Goal: Information Seeking & Learning: Learn about a topic

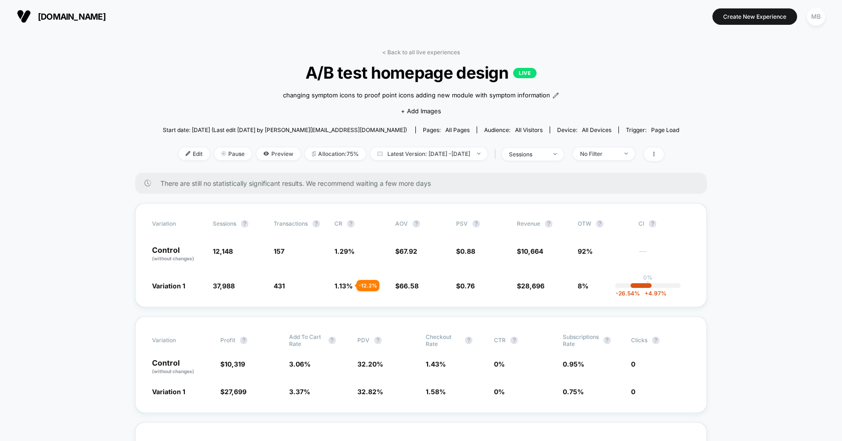
click at [334, 8] on section at bounding box center [421, 16] width 267 height 23
drag, startPoint x: 644, startPoint y: 35, endPoint x: 549, endPoint y: 50, distance: 96.6
click at [417, 52] on link "< Back to all live experiences" at bounding box center [421, 52] width 78 height 7
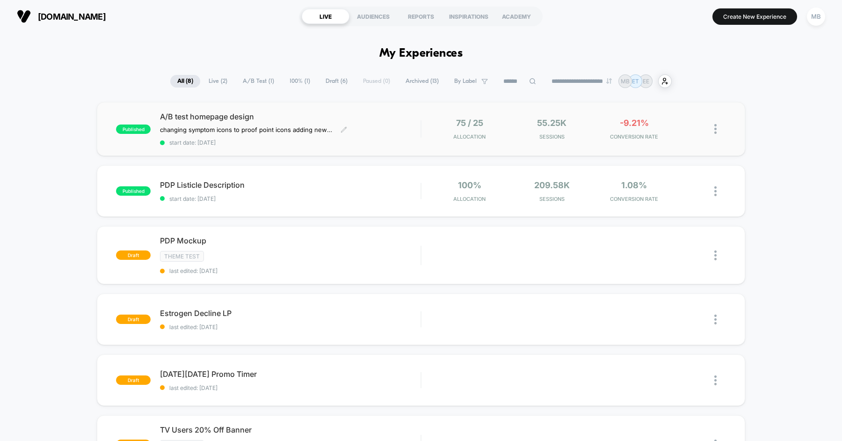
click at [369, 123] on div "A/B test homepage design changing symptom icons to proof point icons adding new…" at bounding box center [290, 129] width 261 height 34
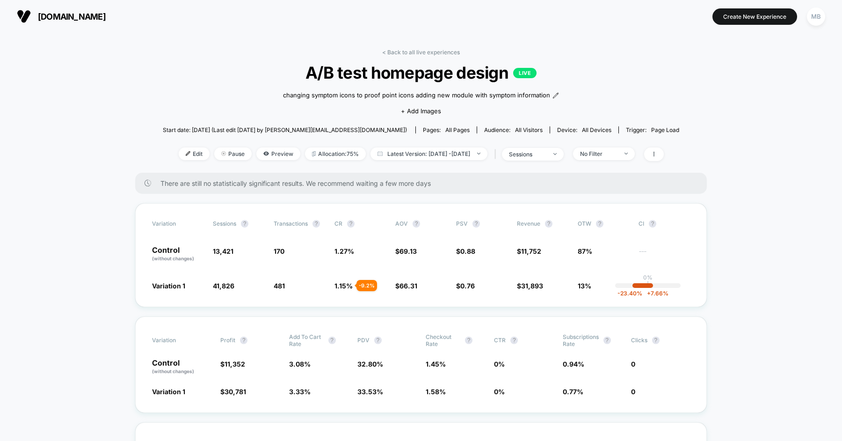
scroll to position [92, 0]
